Goal: Transaction & Acquisition: Purchase product/service

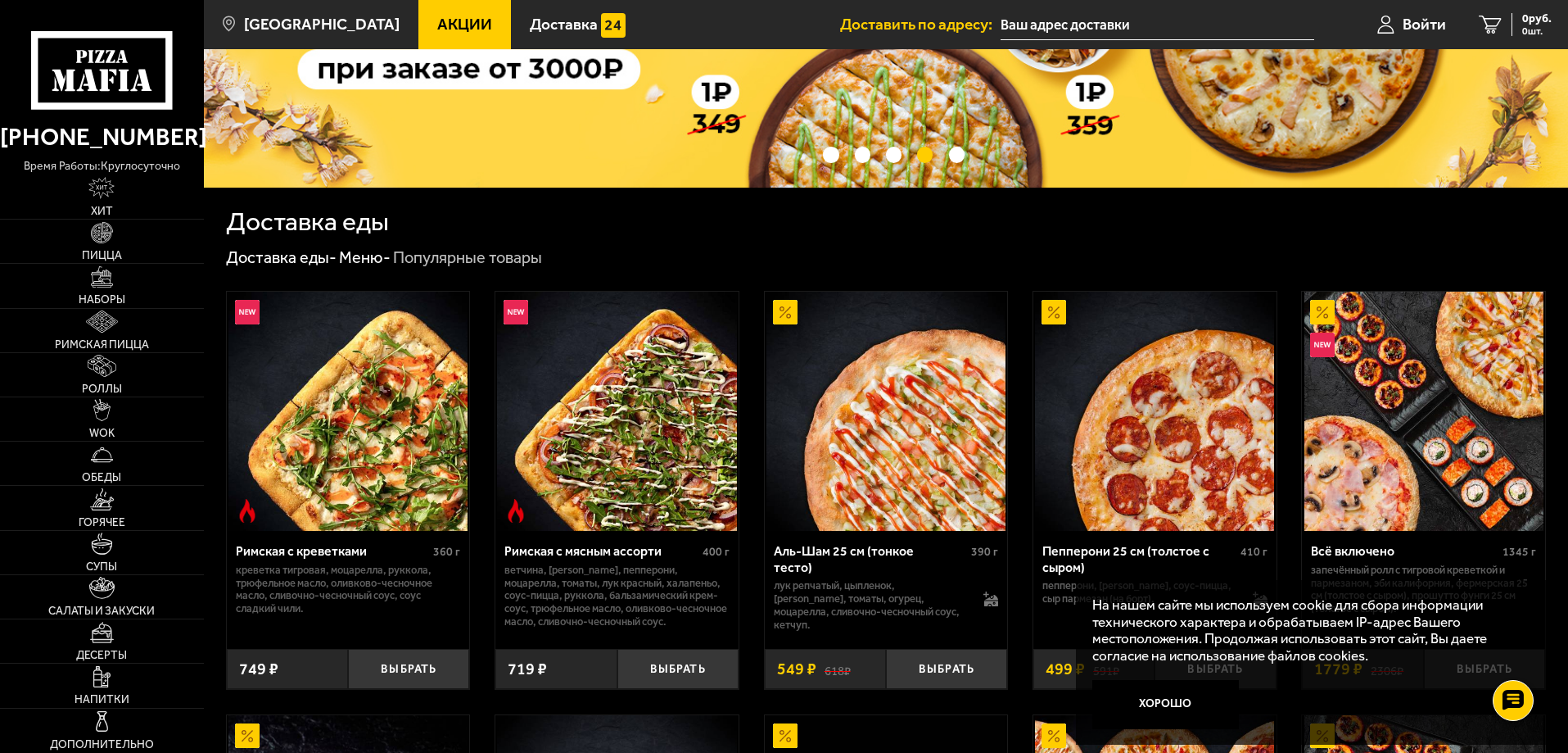
scroll to position [328, 0]
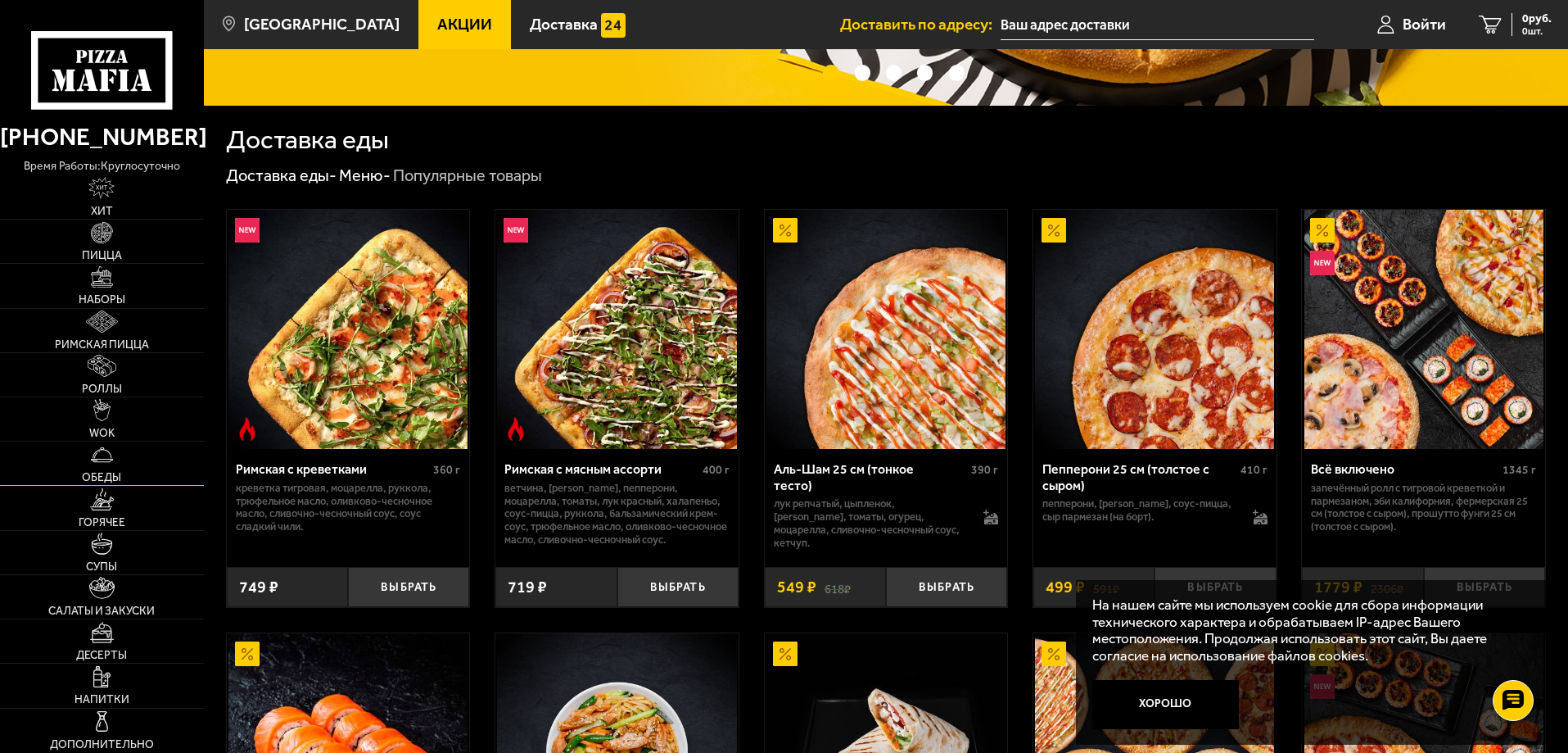
click at [108, 477] on span "Обеды" at bounding box center [101, 478] width 40 height 12
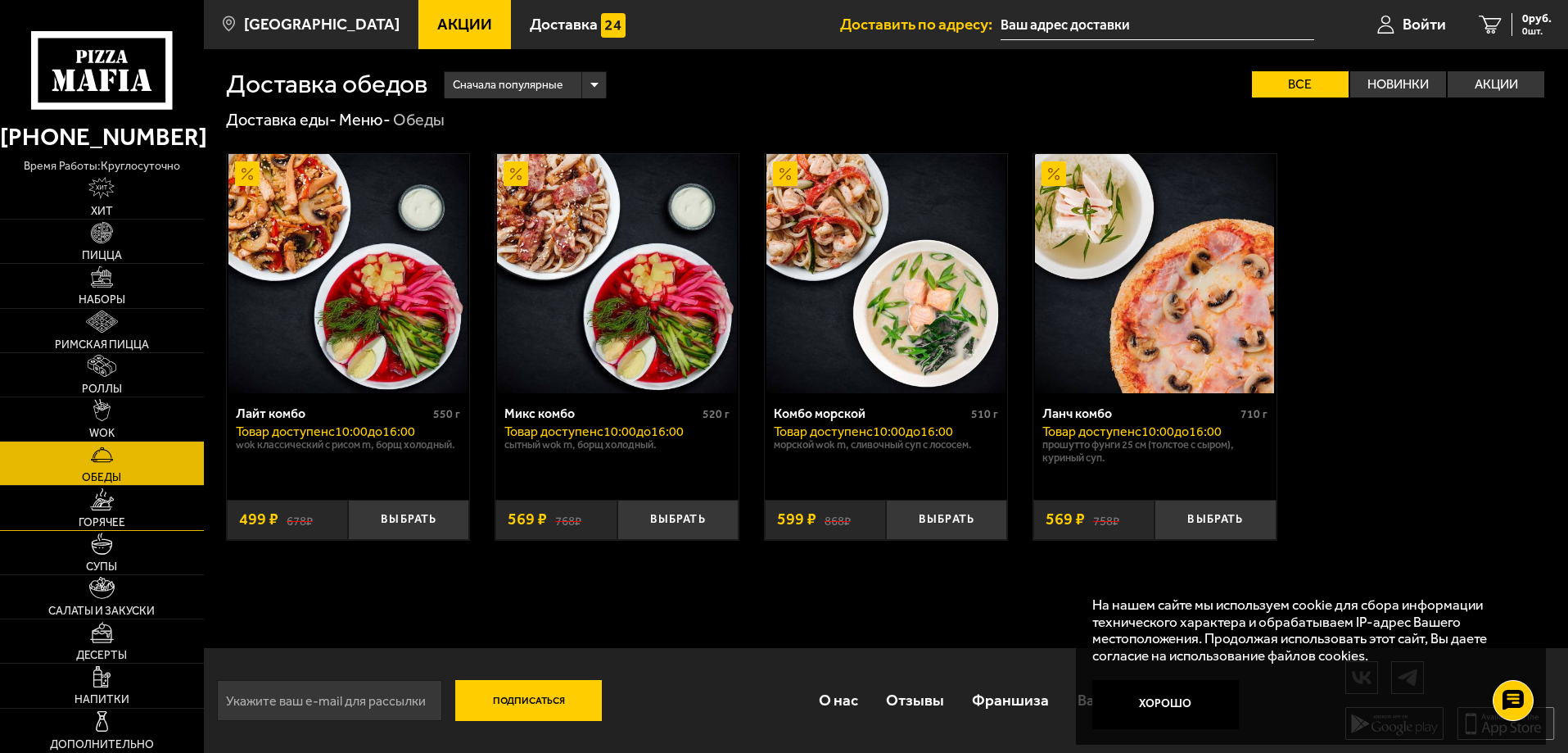
click at [110, 521] on span "Горячее" at bounding box center [101, 523] width 47 height 12
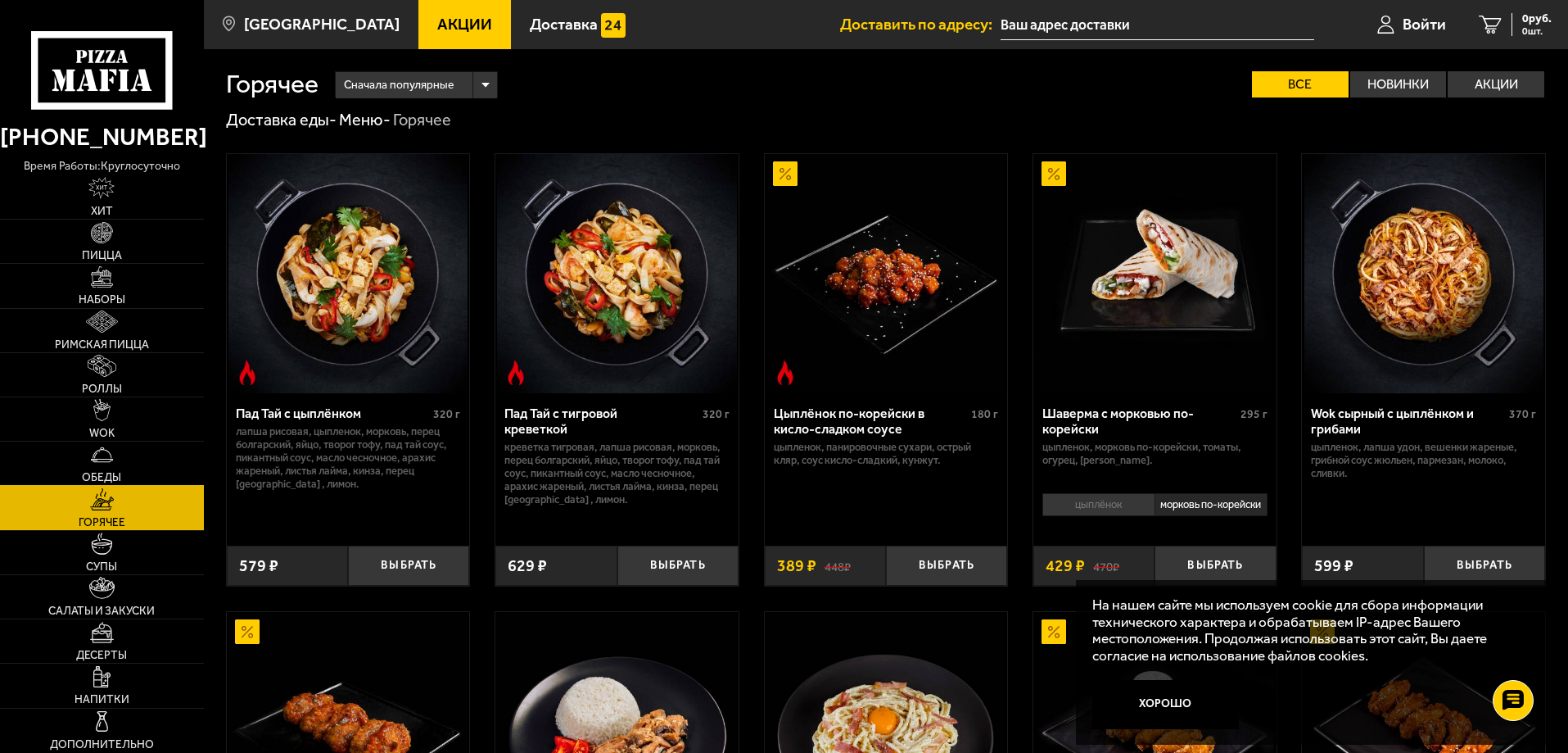
click at [112, 472] on span "Обеды" at bounding box center [101, 478] width 40 height 12
